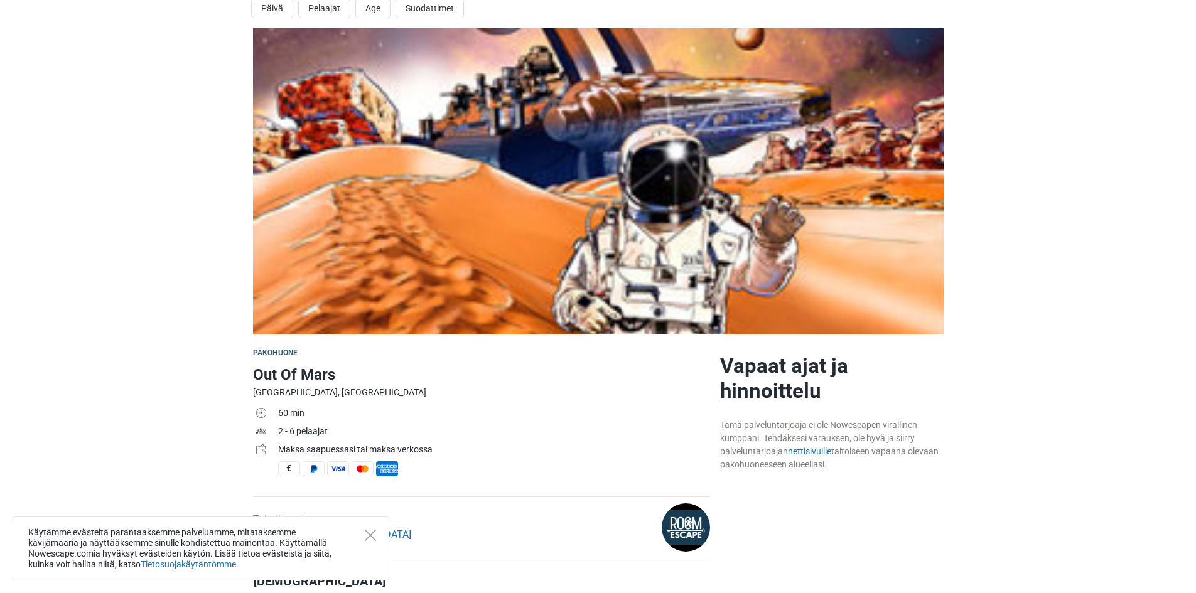
scroll to position [314, 0]
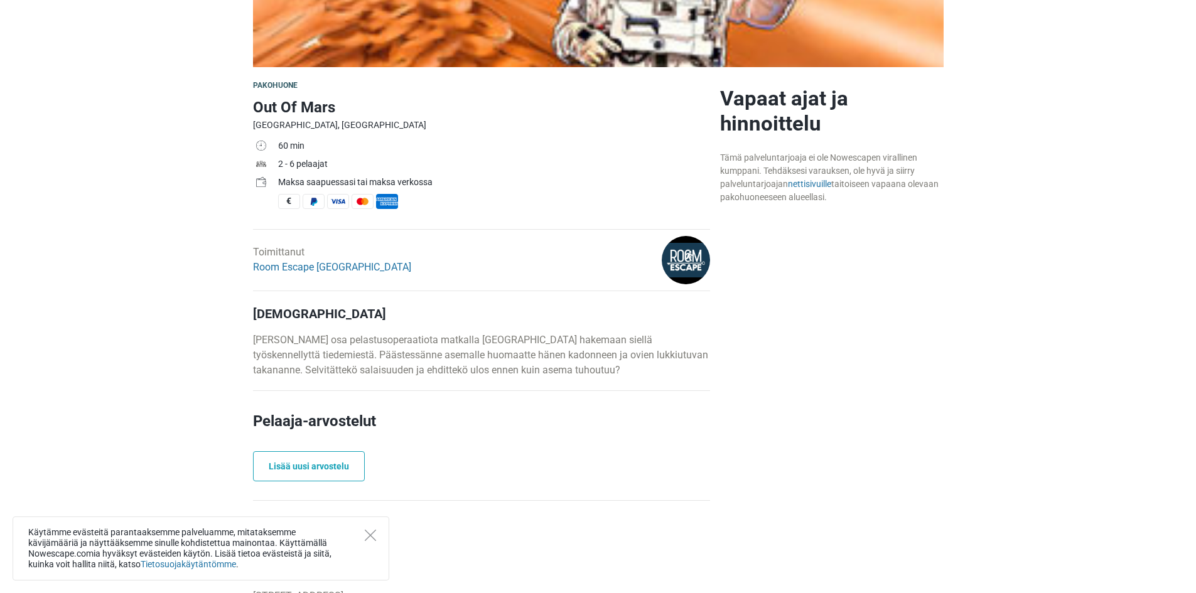
click at [358, 525] on div "Käytämme evästeitä parantaaksemme palveluamme, mitataksemme kävijämääriä ja näy…" at bounding box center [201, 549] width 377 height 64
click at [371, 542] on div "Käytämme evästeitä parantaaksemme palveluamme, mitataksemme kävijämääriä ja näy…" at bounding box center [201, 549] width 377 height 64
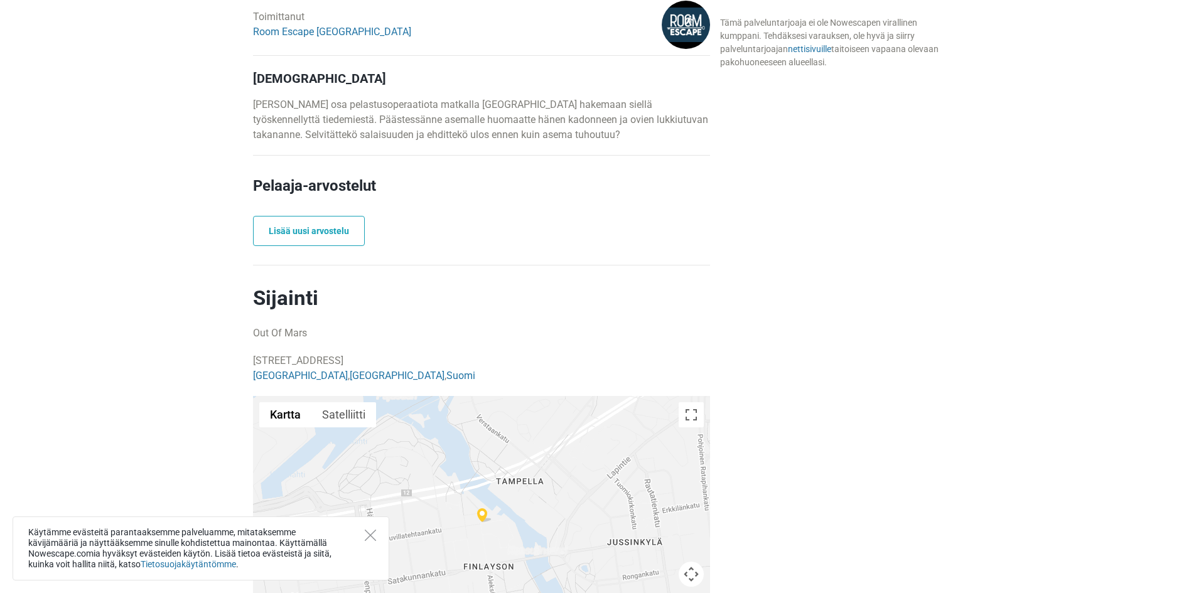
scroll to position [628, 0]
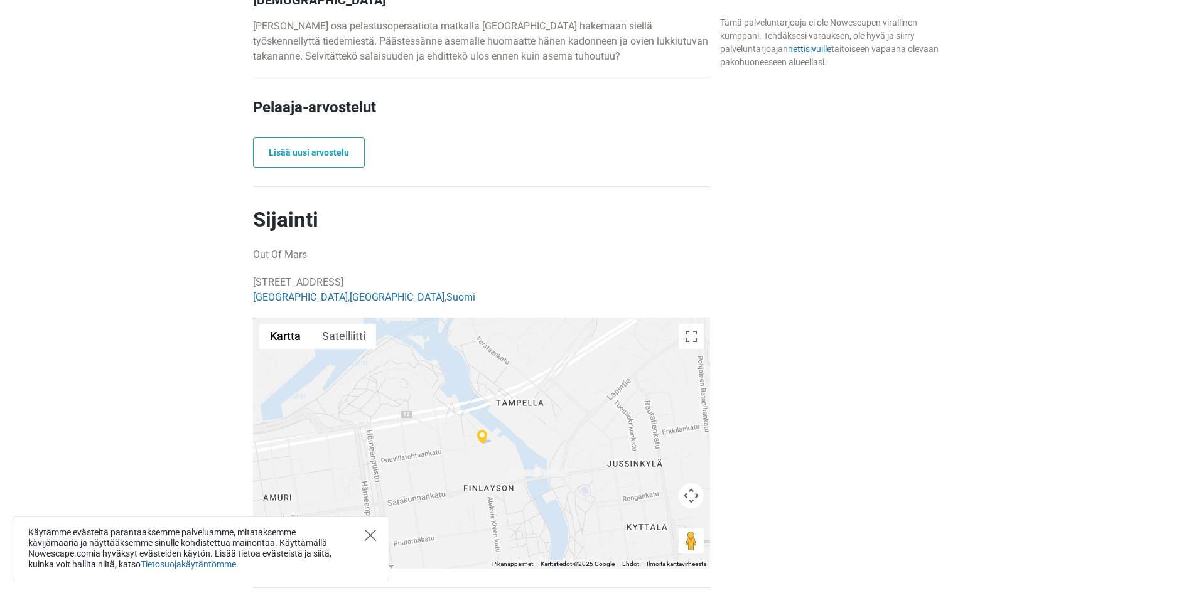
click at [373, 536] on icon "Close" at bounding box center [370, 535] width 11 height 11
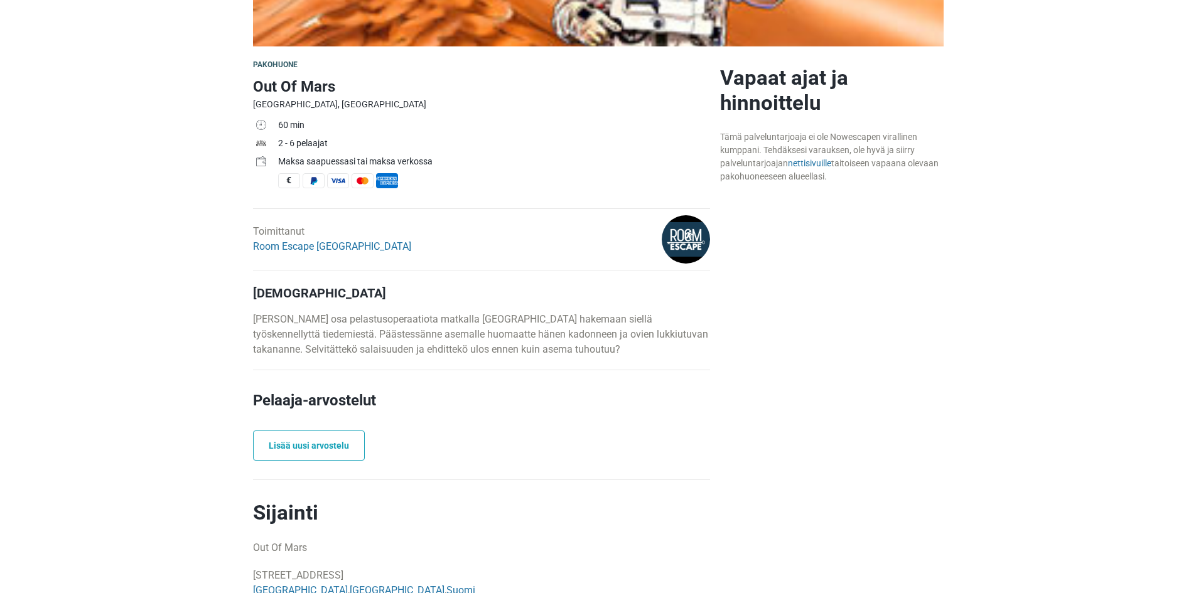
scroll to position [0, 0]
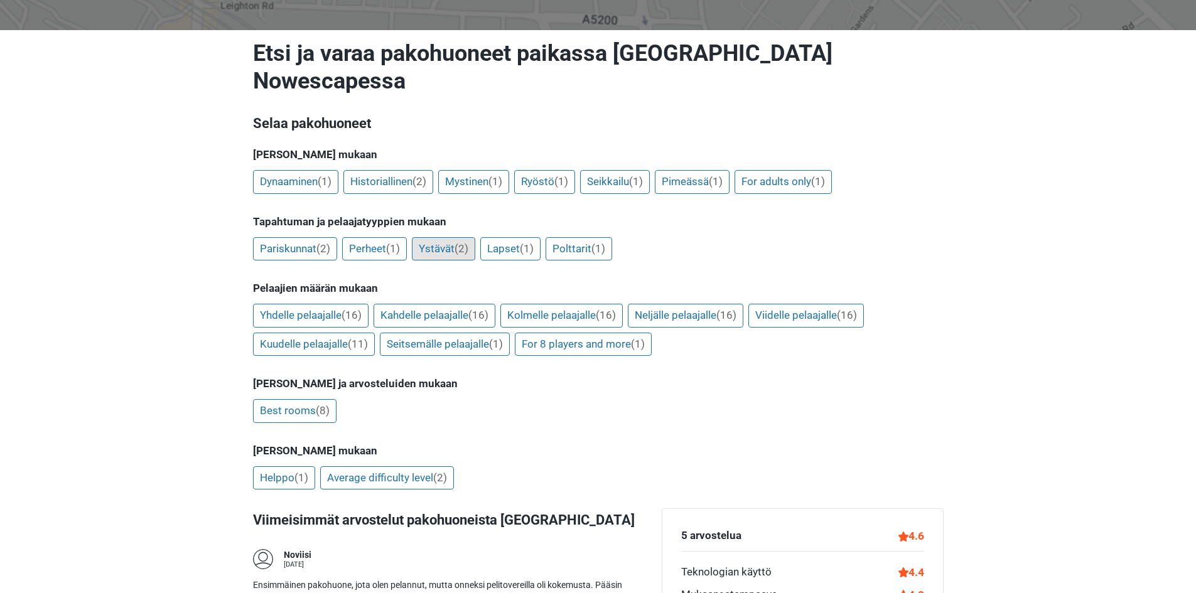
scroll to position [188, 0]
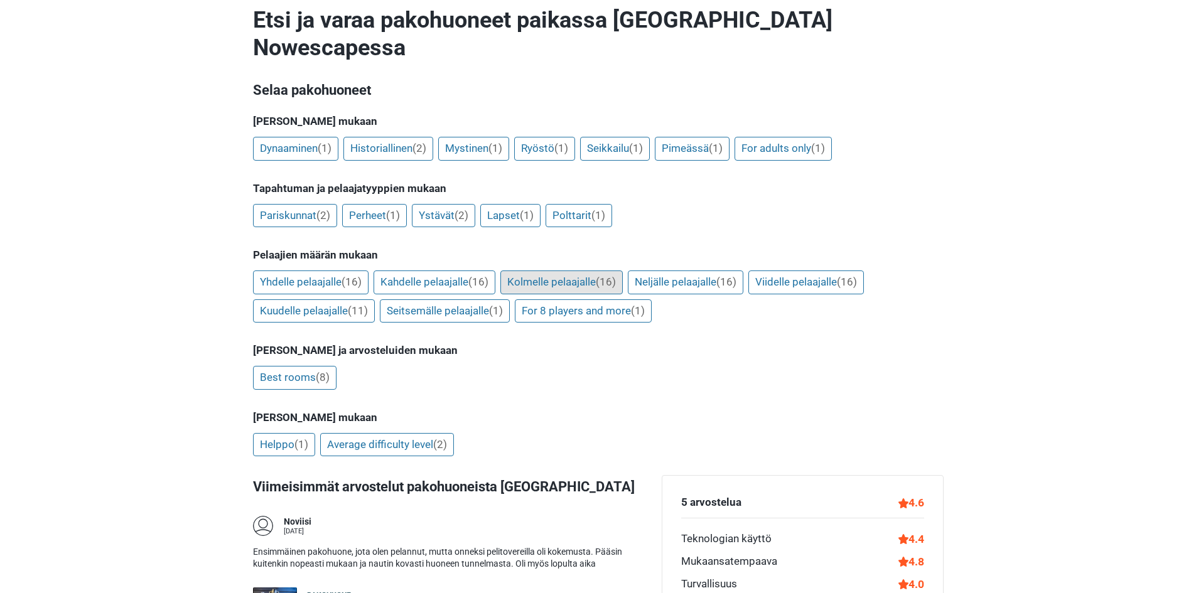
click at [570, 271] on link "Kolmelle pelaajalle (16)" at bounding box center [561, 283] width 122 height 24
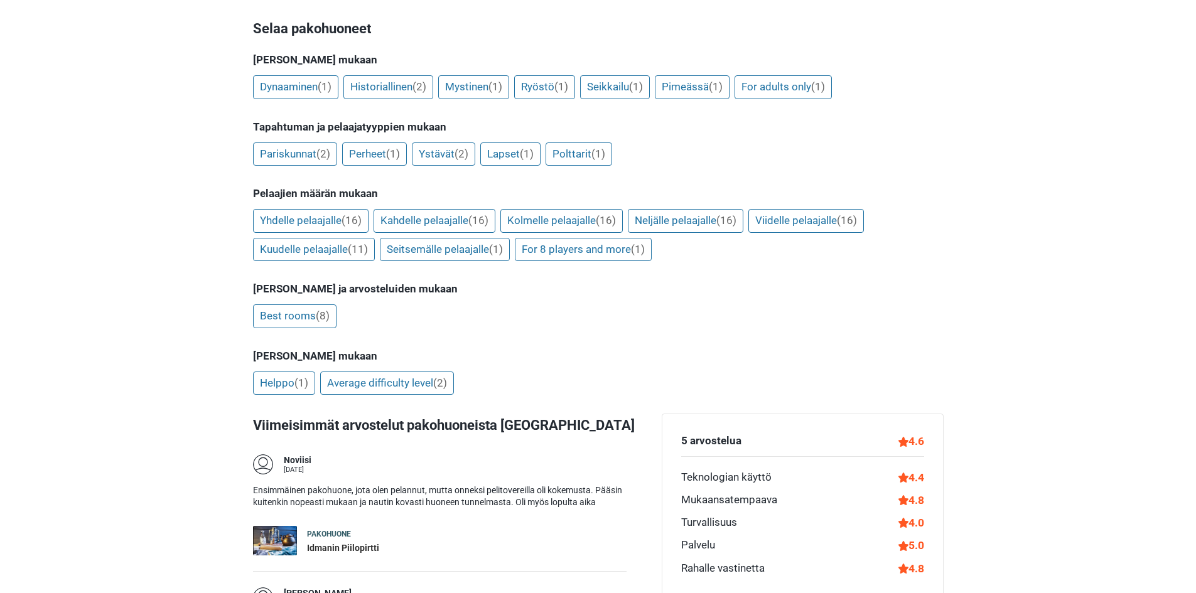
scroll to position [0, 0]
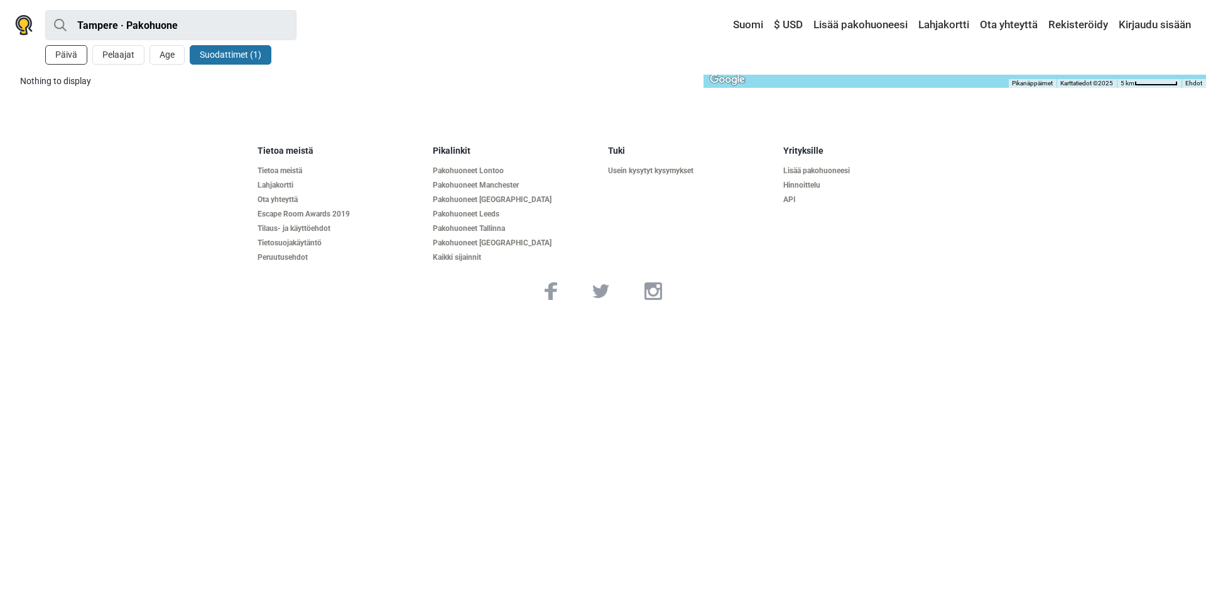
click at [68, 57] on button "Päivä" at bounding box center [66, 54] width 42 height 19
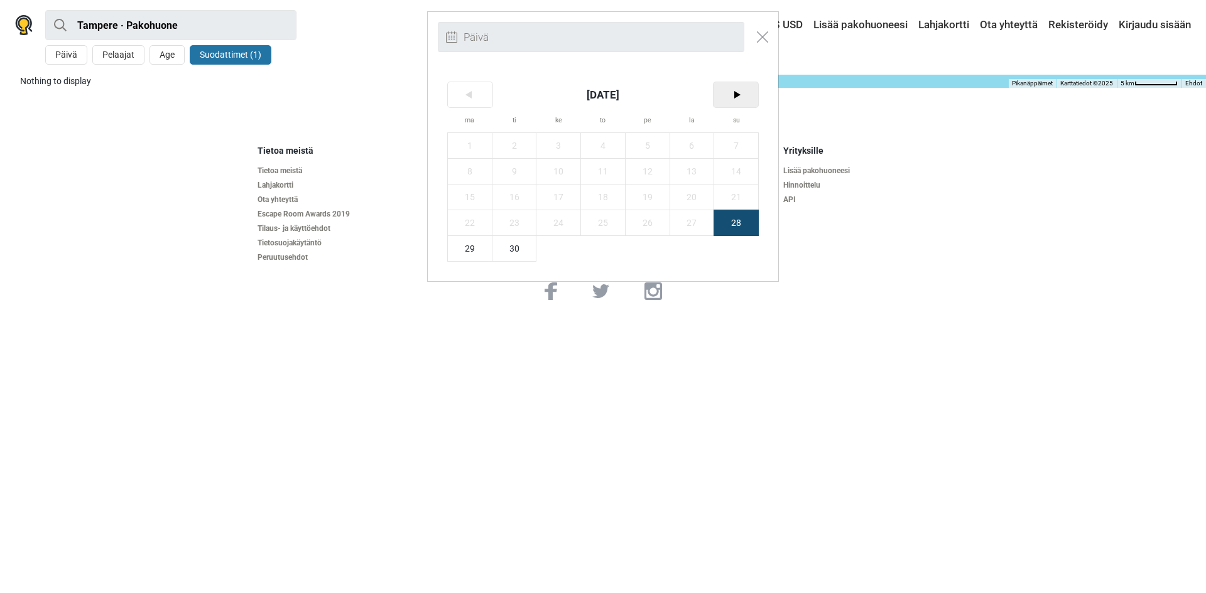
click at [737, 92] on span ">" at bounding box center [735, 94] width 45 height 25
click at [691, 192] on span "15" at bounding box center [692, 197] width 44 height 25
type input "15. marraskuu (la)"
